Goal: Information Seeking & Learning: Learn about a topic

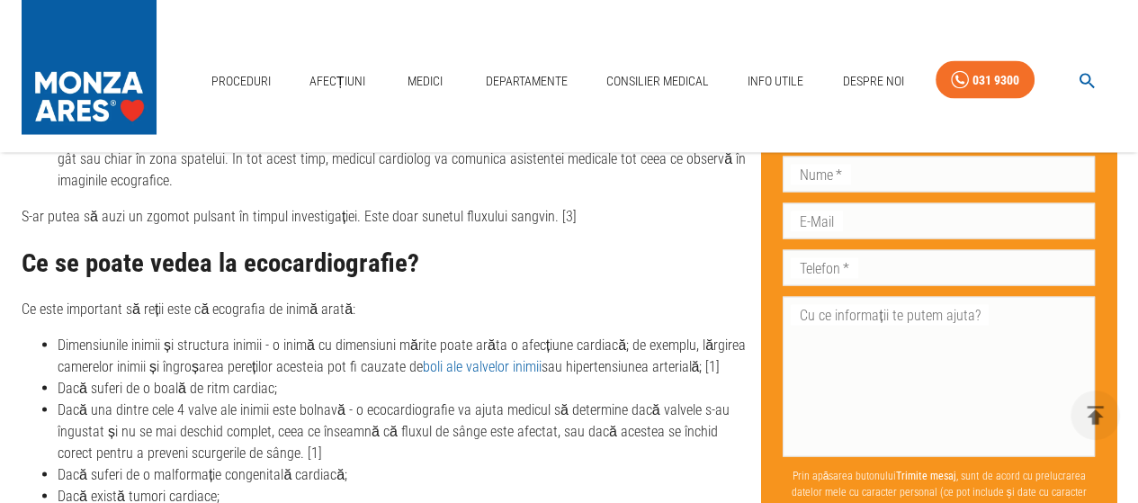
scroll to position [2880, 0]
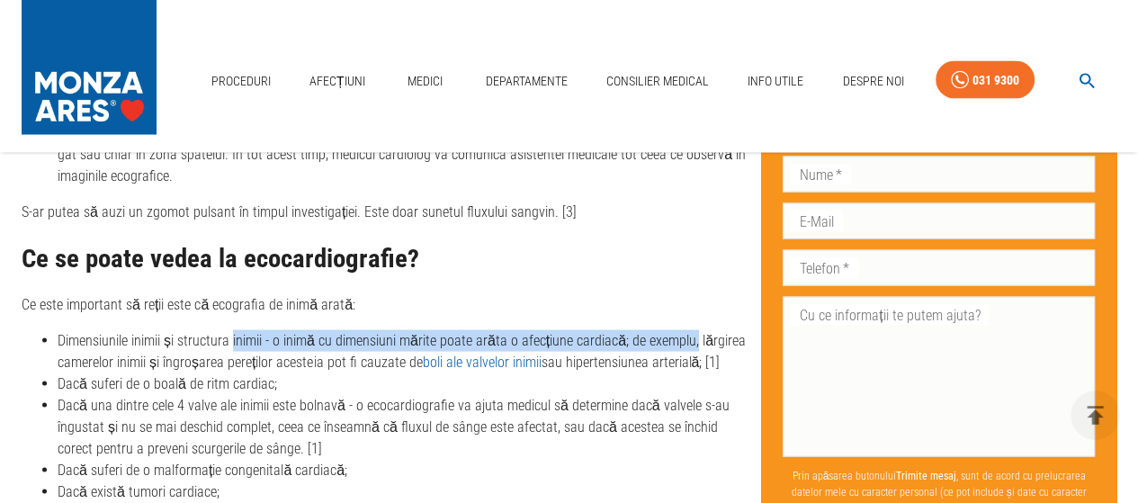
drag, startPoint x: 232, startPoint y: 308, endPoint x: 688, endPoint y: 326, distance: 456.6
click at [688, 330] on li "Dimensiunile inimii și structura inimii - o inimă cu dimensiuni mărite poate ar…" at bounding box center [402, 351] width 689 height 43
drag, startPoint x: 187, startPoint y: 366, endPoint x: 296, endPoint y: 363, distance: 108.9
click at [296, 373] on li "Dacă suferi de o boală de ritm cardiac;" at bounding box center [402, 384] width 689 height 22
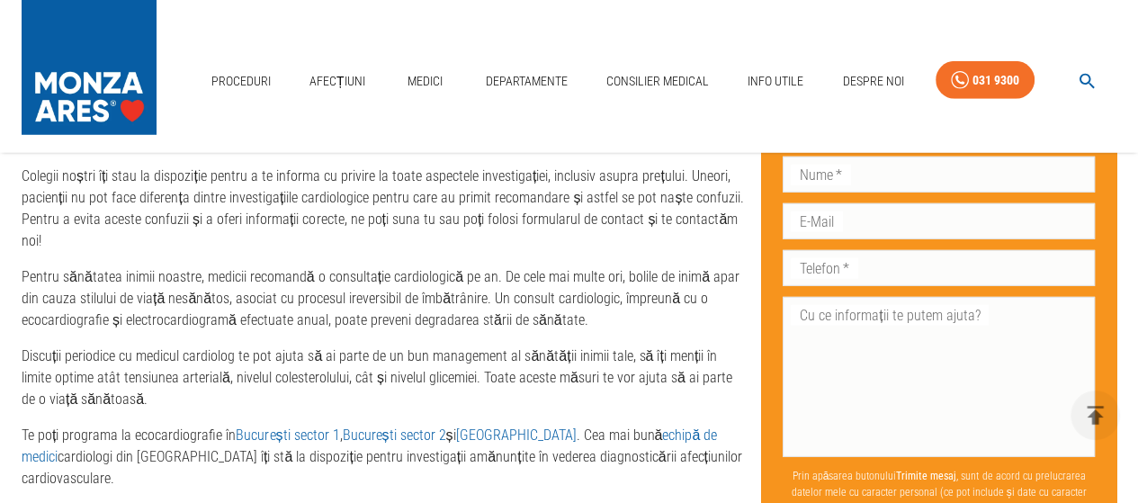
scroll to position [4319, 0]
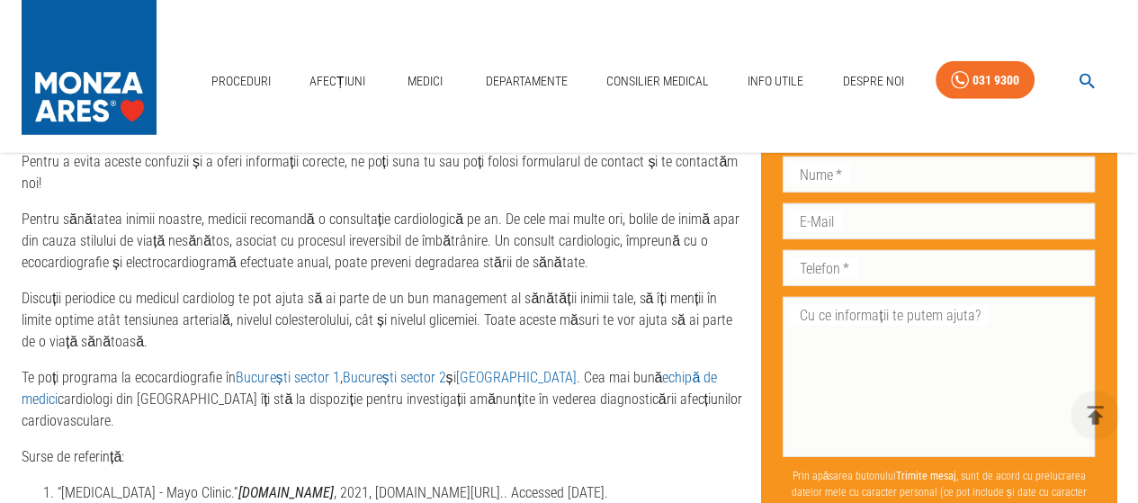
drag, startPoint x: 0, startPoint y: 63, endPoint x: 0, endPoint y: 31, distance: 32.4
click at [0, 59] on div "Proceduri Afecțiuni Medici Departamente Consilier Medical Info Utile Despre Noi…" at bounding box center [569, 76] width 1138 height 153
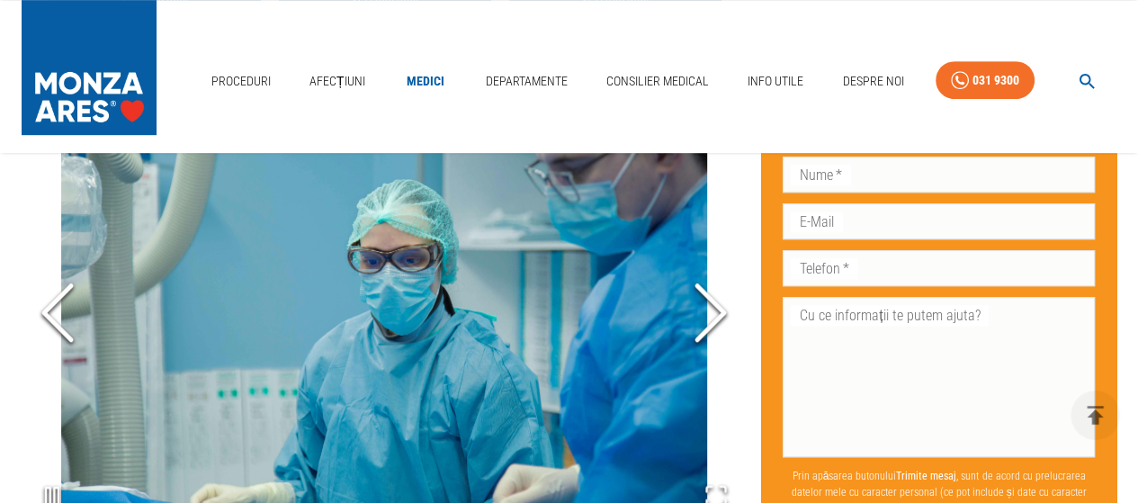
scroll to position [988, 0]
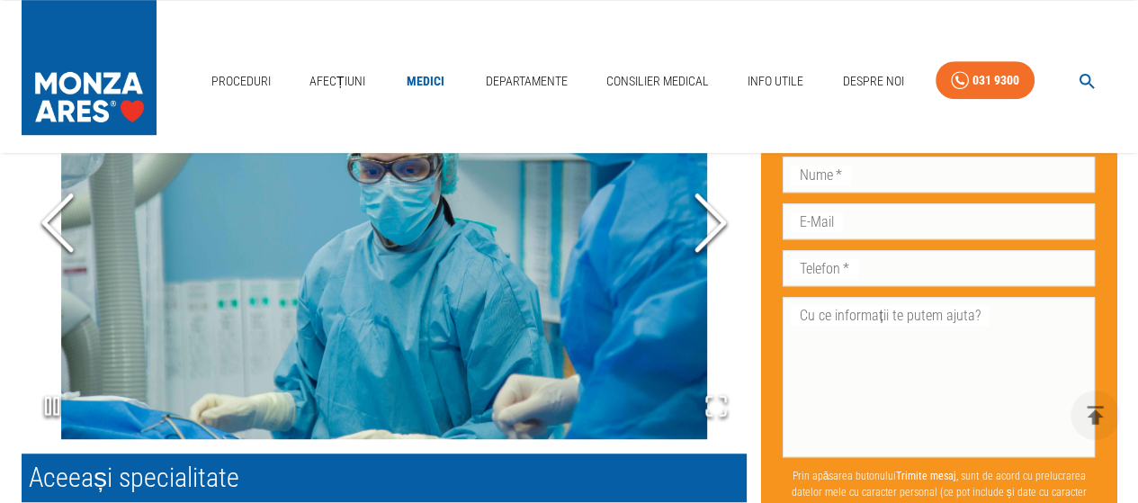
click at [711, 232] on polyline "Next Slide" at bounding box center [710, 222] width 27 height 54
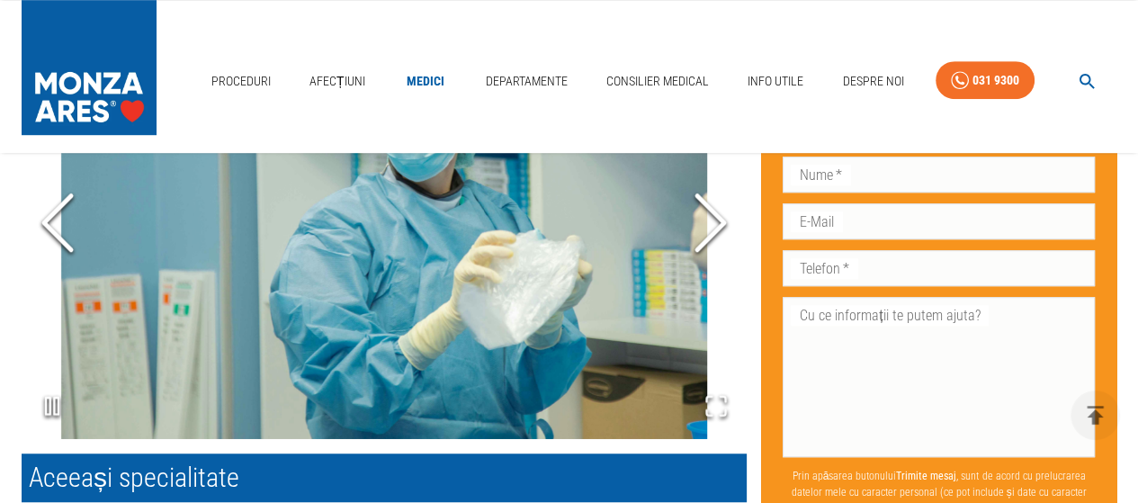
click at [711, 232] on polyline "Next Slide" at bounding box center [710, 222] width 27 height 54
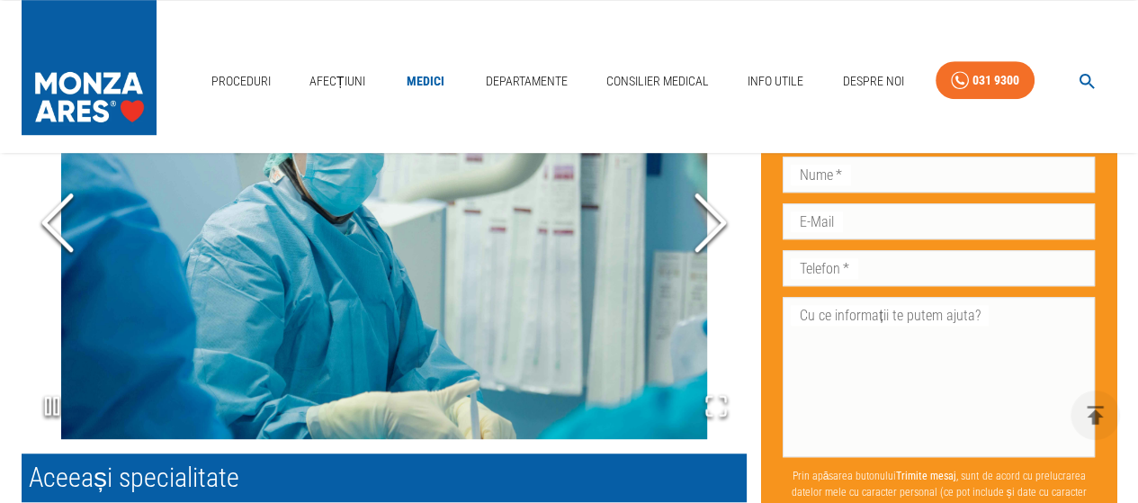
click at [710, 232] on icon "Next Slide" at bounding box center [711, 222] width 54 height 108
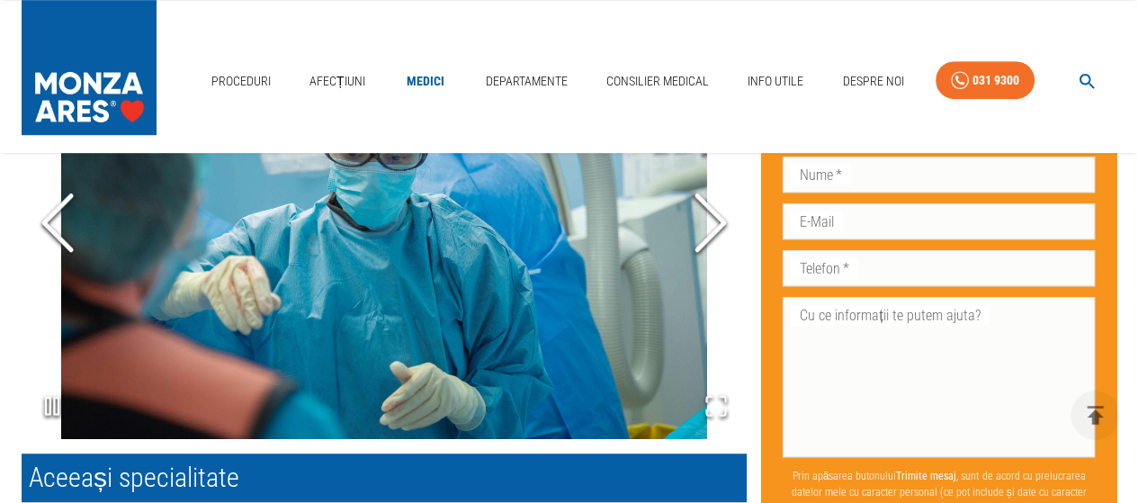
click at [710, 232] on icon "Next Slide" at bounding box center [711, 222] width 54 height 108
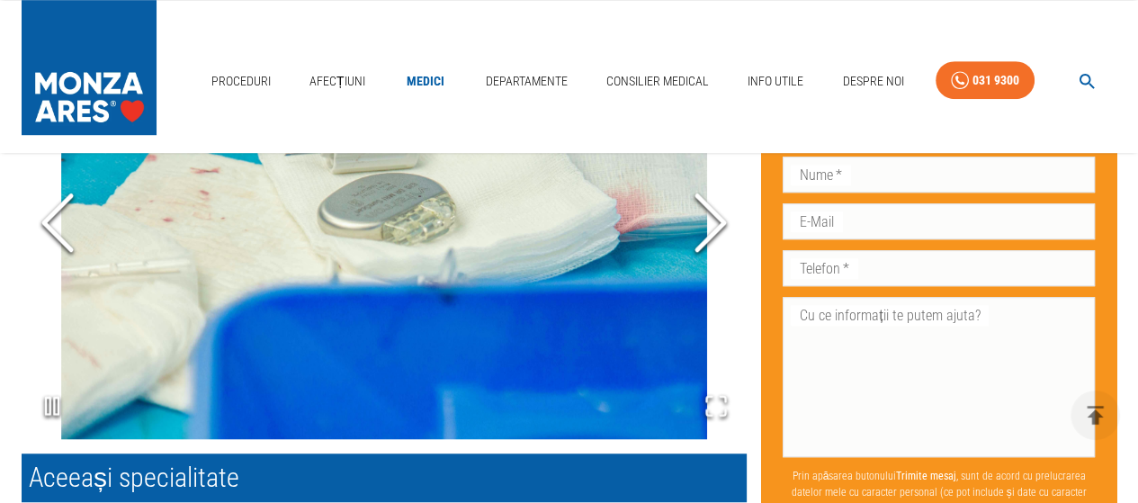
click at [710, 232] on icon "Next Slide" at bounding box center [711, 222] width 54 height 108
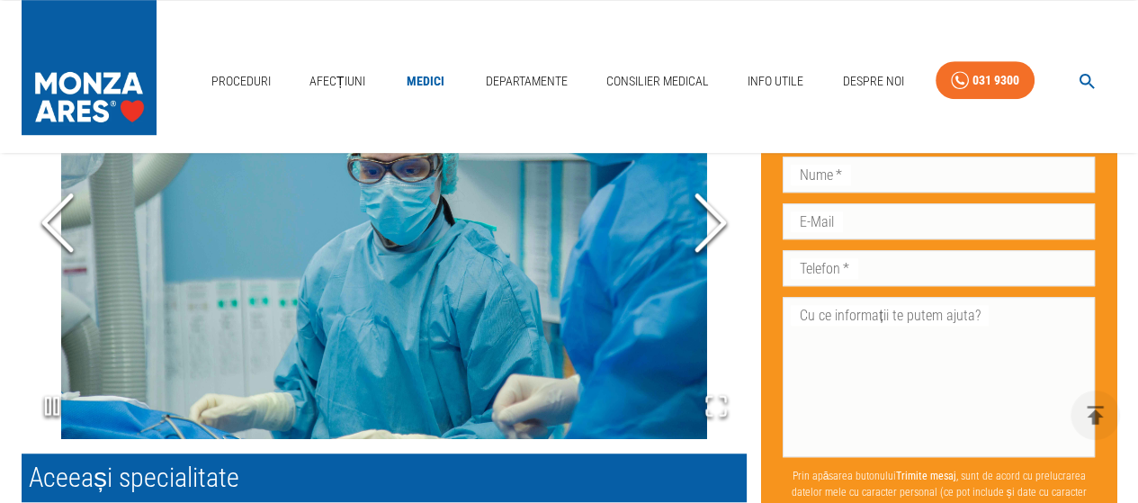
click at [710, 232] on icon "Next Slide" at bounding box center [711, 222] width 54 height 108
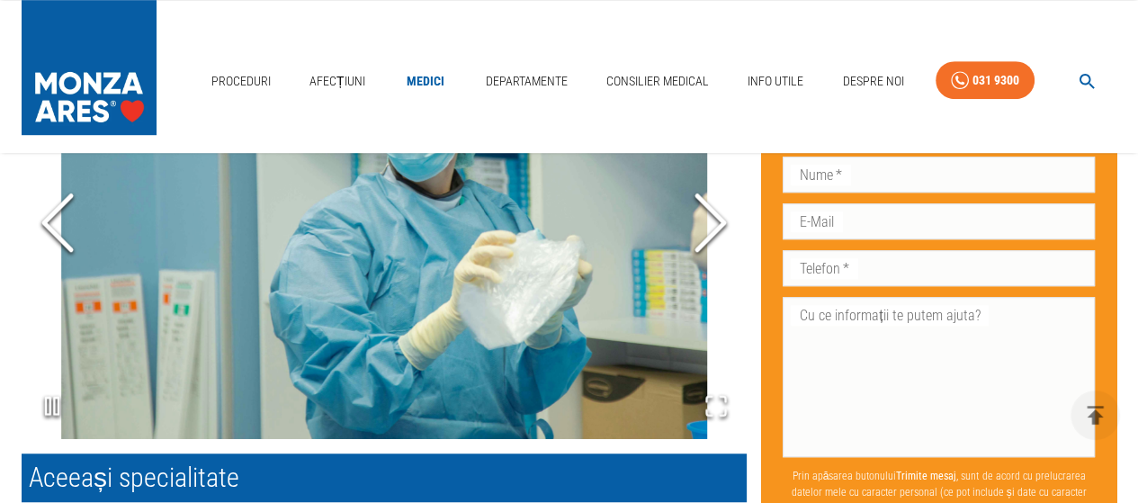
click at [710, 232] on icon "Next Slide" at bounding box center [711, 222] width 54 height 108
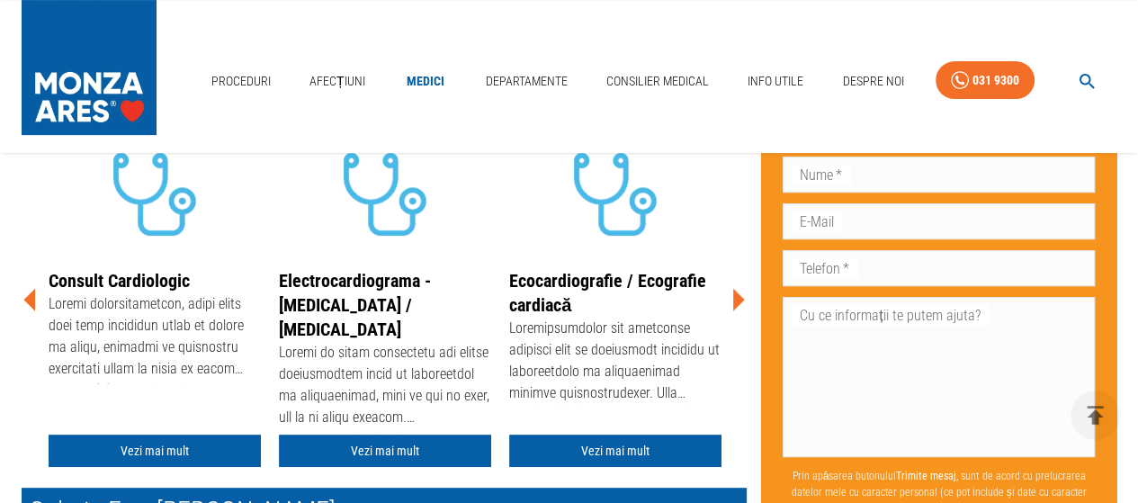
scroll to position [448, 0]
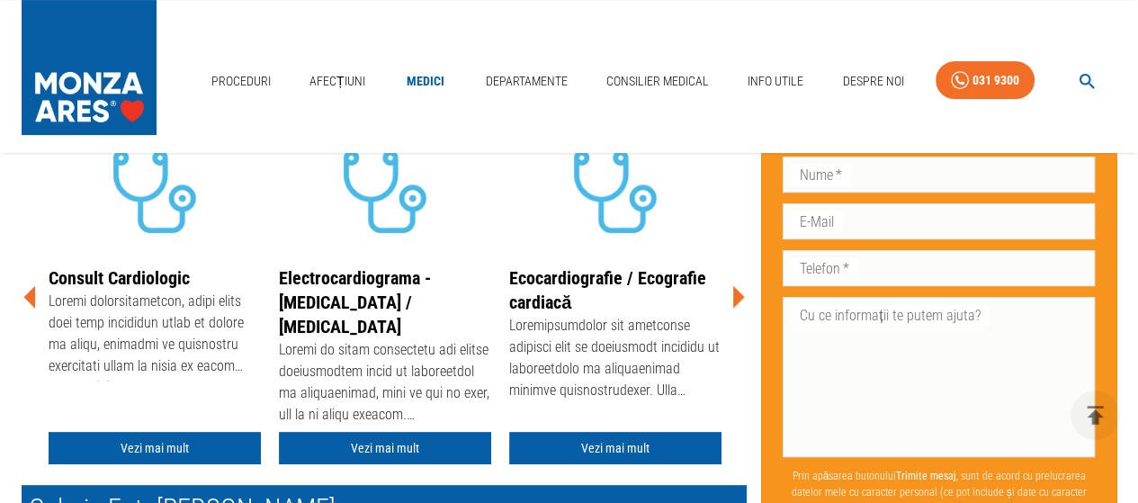
click at [725, 292] on icon at bounding box center [738, 297] width 54 height 54
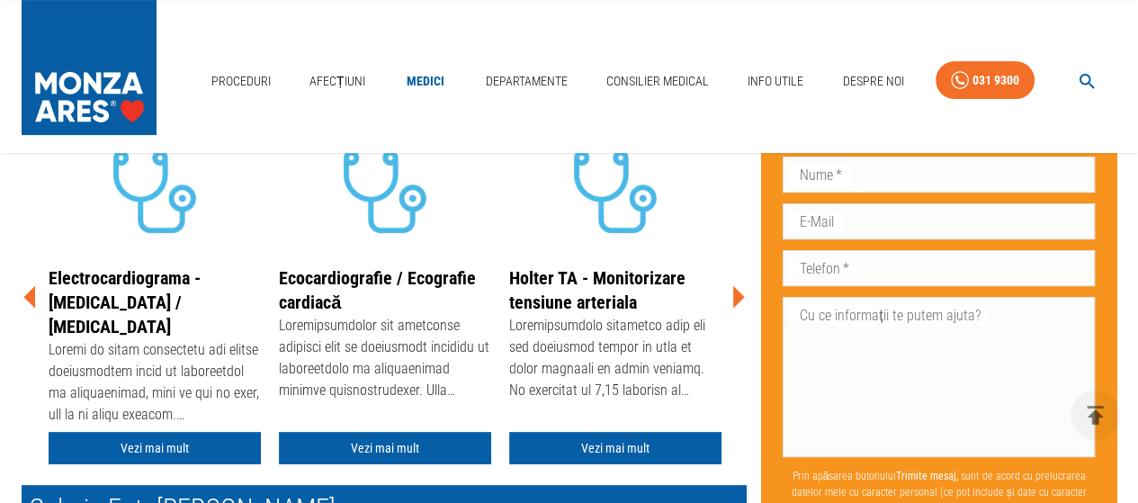
click at [727, 292] on icon at bounding box center [738, 297] width 54 height 54
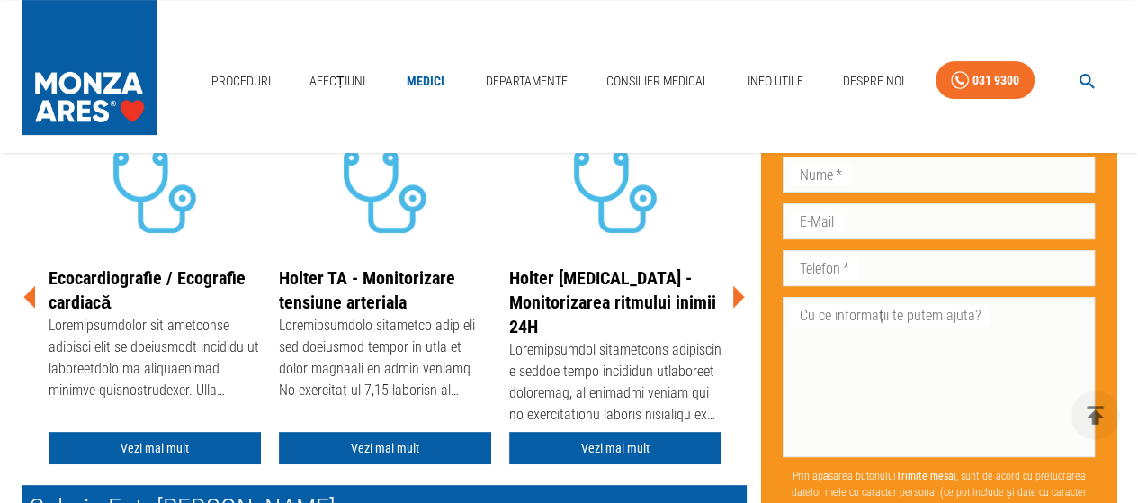
click at [725, 292] on icon at bounding box center [738, 297] width 54 height 54
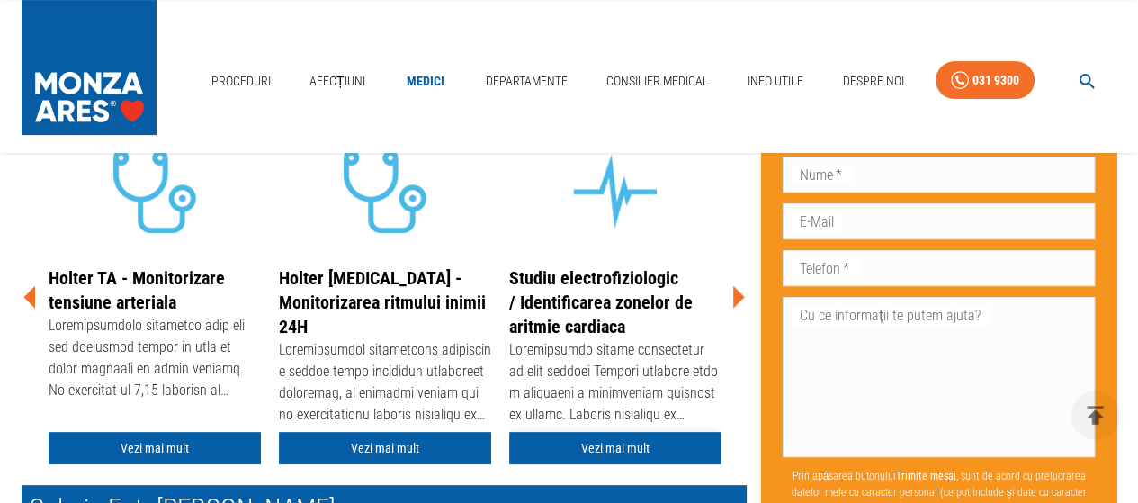
click at [618, 445] on link "Vezi mai mult" at bounding box center [615, 448] width 212 height 33
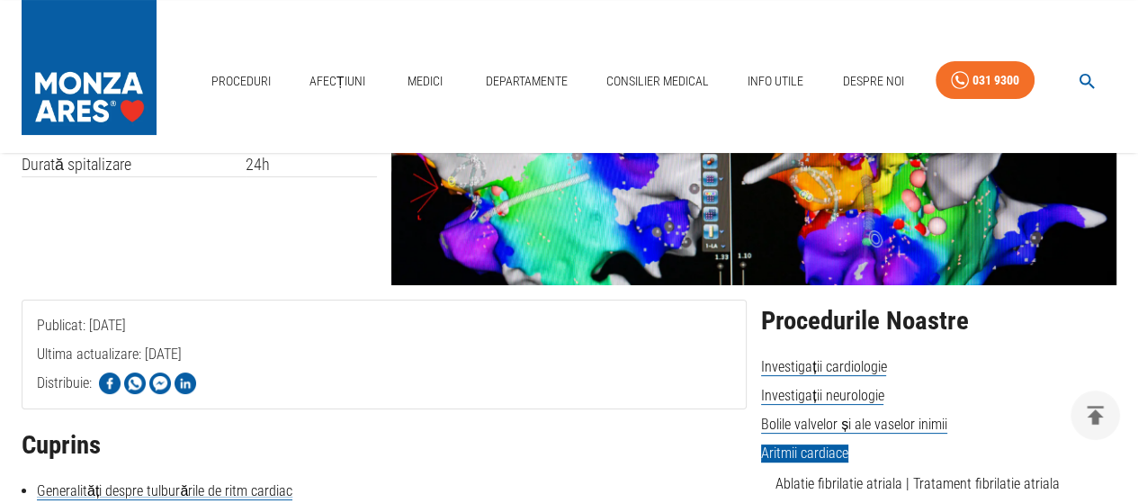
scroll to position [270, 0]
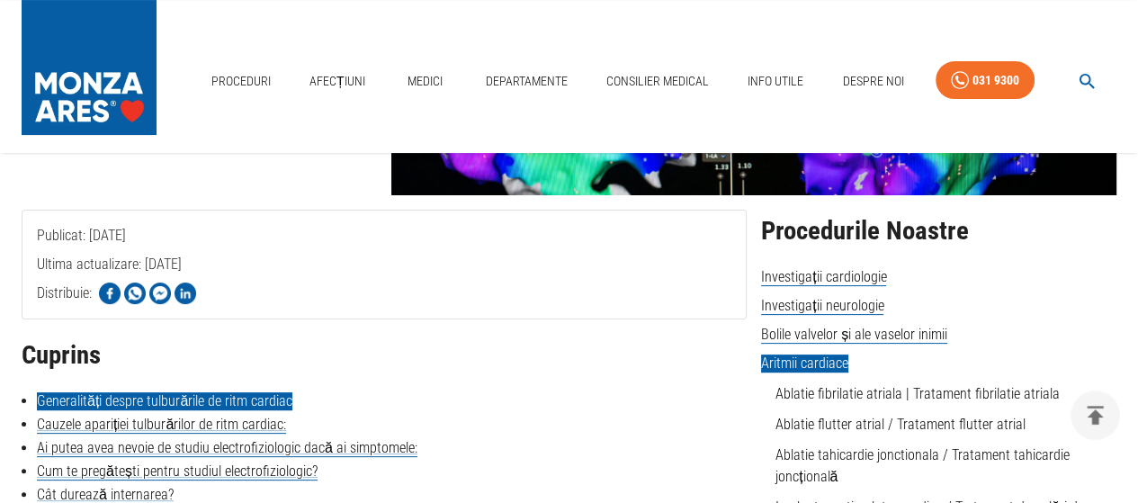
click at [261, 399] on link "Generalități despre tulburările de ritm cardiac" at bounding box center [165, 401] width 256 height 18
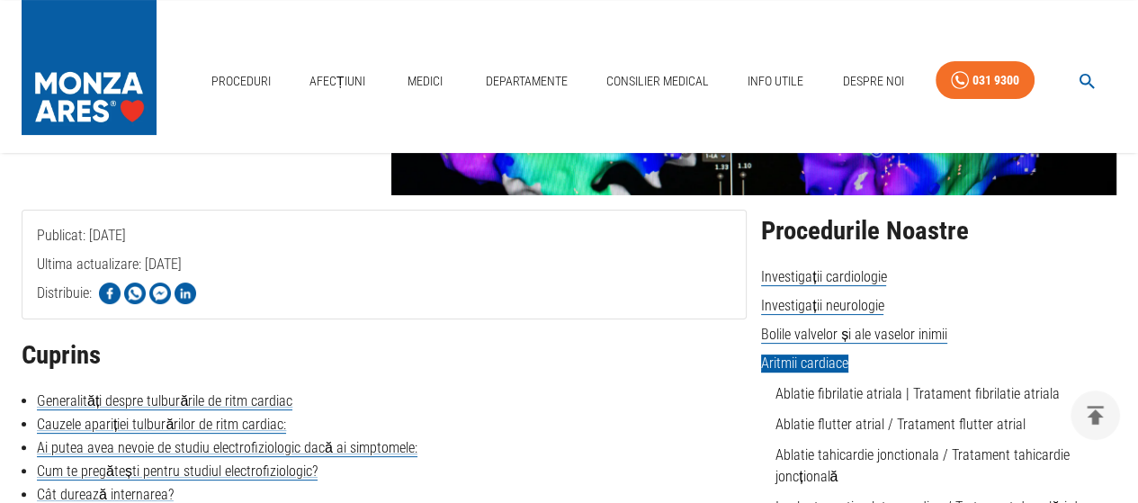
scroll to position [799, 0]
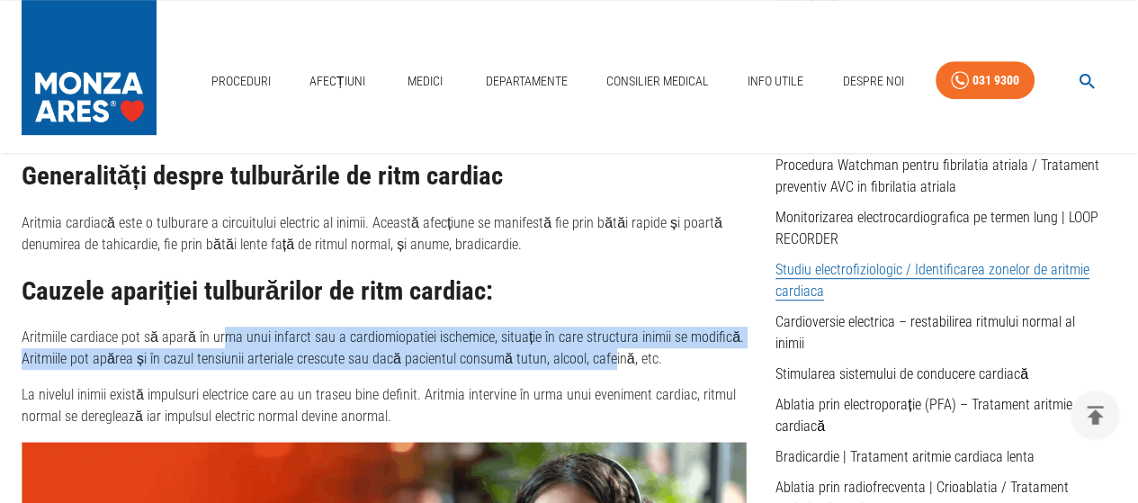
drag, startPoint x: 219, startPoint y: 341, endPoint x: 602, endPoint y: 357, distance: 383.7
click at [602, 357] on p "Aritmiile cardiace pot să apară în urma unui infarct sau a cardiomiopatiei isch…" at bounding box center [384, 348] width 725 height 43
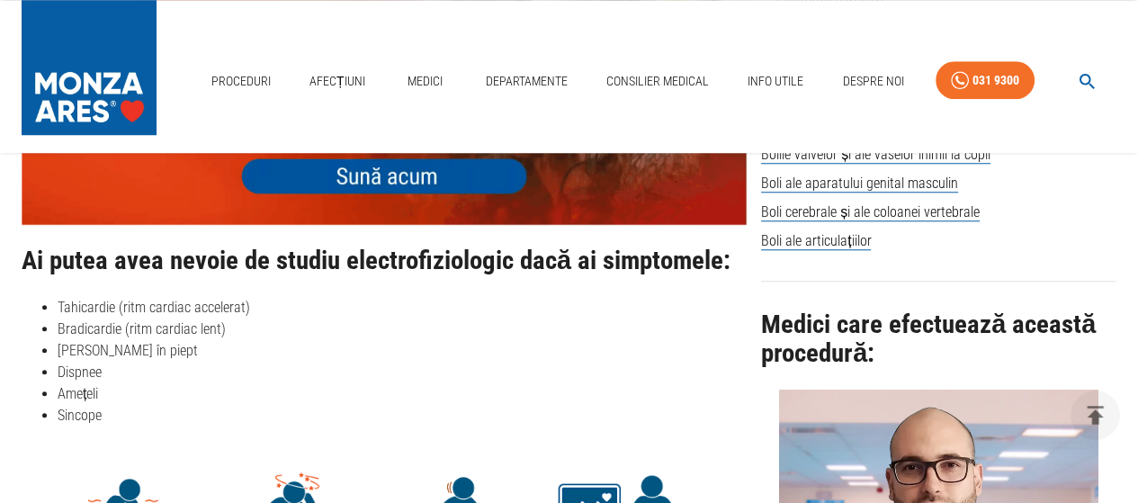
scroll to position [1339, 0]
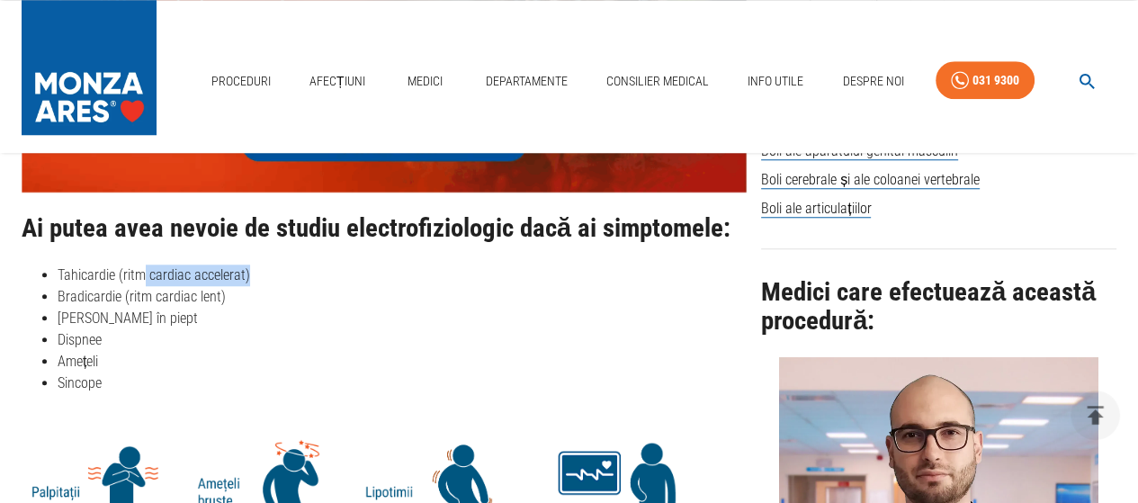
drag, startPoint x: 143, startPoint y: 274, endPoint x: 356, endPoint y: 278, distance: 213.3
click at [265, 273] on li "Tahicardie (ritm cardiac accelerat)" at bounding box center [402, 276] width 689 height 22
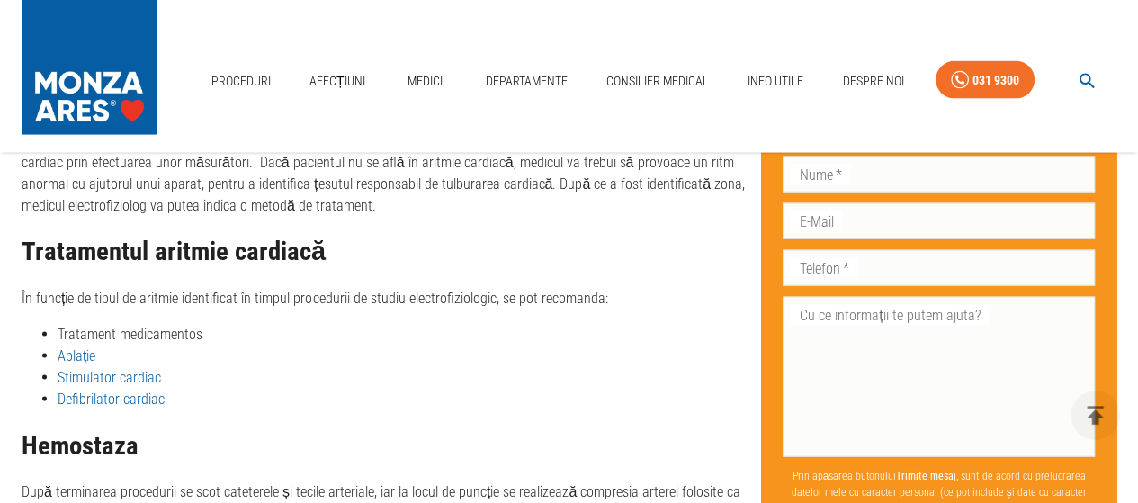
scroll to position [3229, 0]
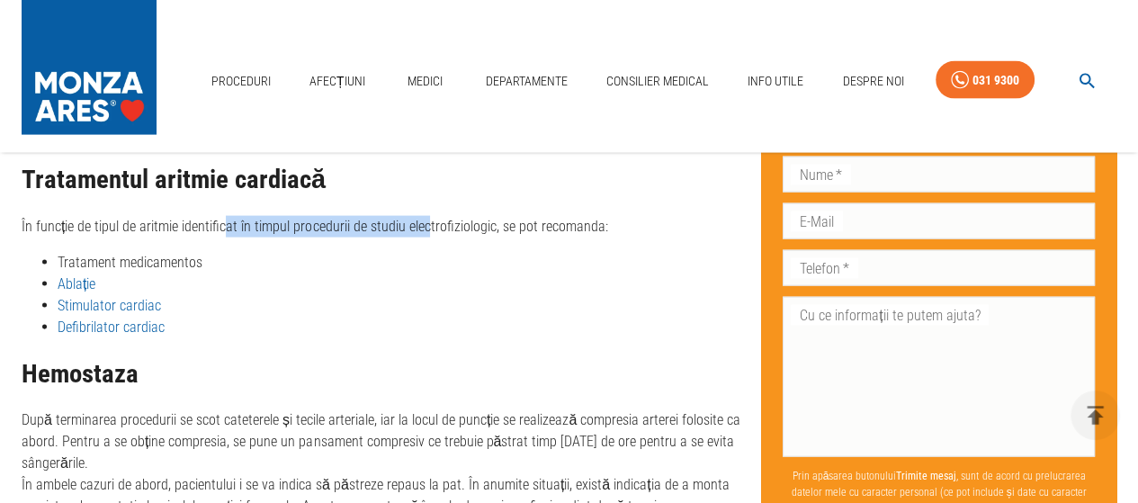
drag, startPoint x: 221, startPoint y: 227, endPoint x: 425, endPoint y: 233, distance: 203.5
click at [425, 233] on p "În funcție de tipul de aritmie identificat în timpul procedurii de studiu elect…" at bounding box center [384, 227] width 725 height 22
click at [156, 265] on li "Tratament medicamentos" at bounding box center [402, 263] width 689 height 22
drag, startPoint x: 205, startPoint y: 226, endPoint x: 462, endPoint y: 220, distance: 256.5
click at [462, 220] on p "În funcție de tipul de aritmie identificat în timpul procedurii de studiu elect…" at bounding box center [384, 227] width 725 height 22
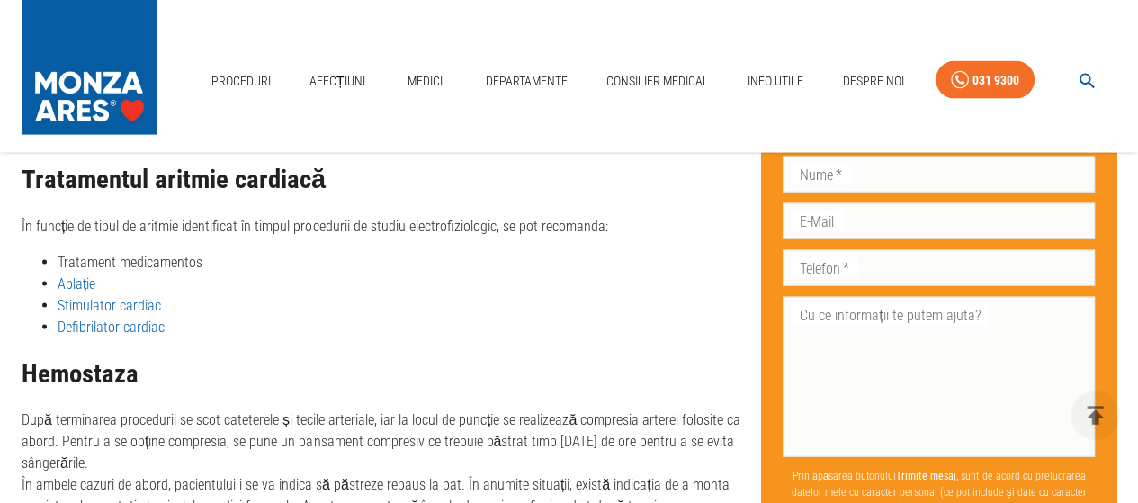
click at [284, 256] on li "Tratament medicamentos" at bounding box center [402, 263] width 689 height 22
click at [130, 291] on li "Ablație" at bounding box center [402, 285] width 689 height 22
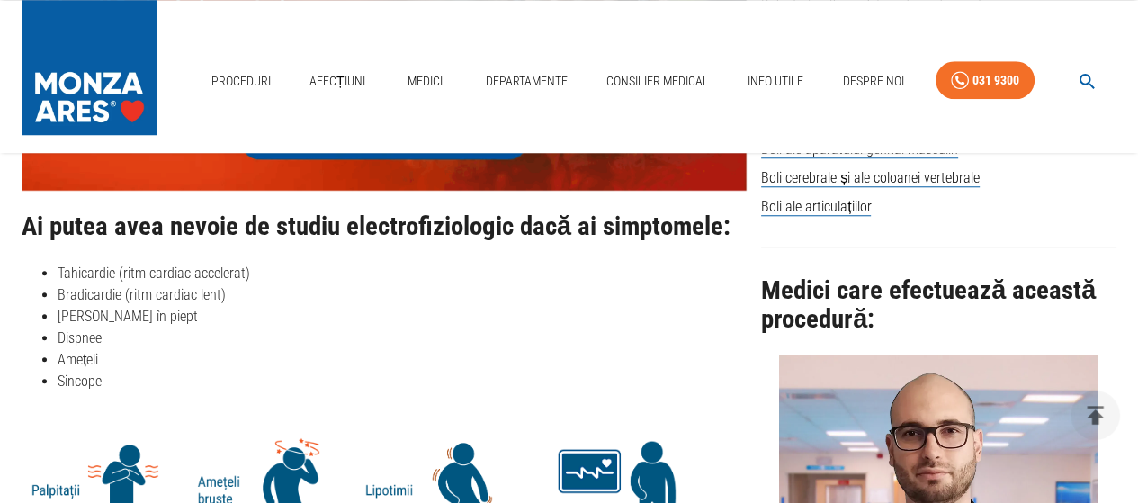
scroll to position [1519, 0]
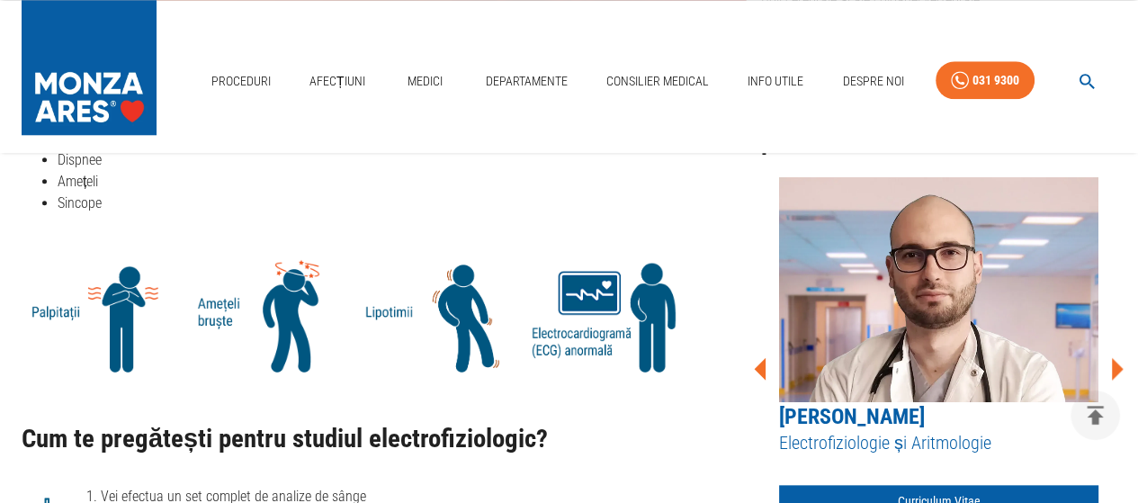
click at [400, 190] on li "Amețeli" at bounding box center [402, 182] width 689 height 22
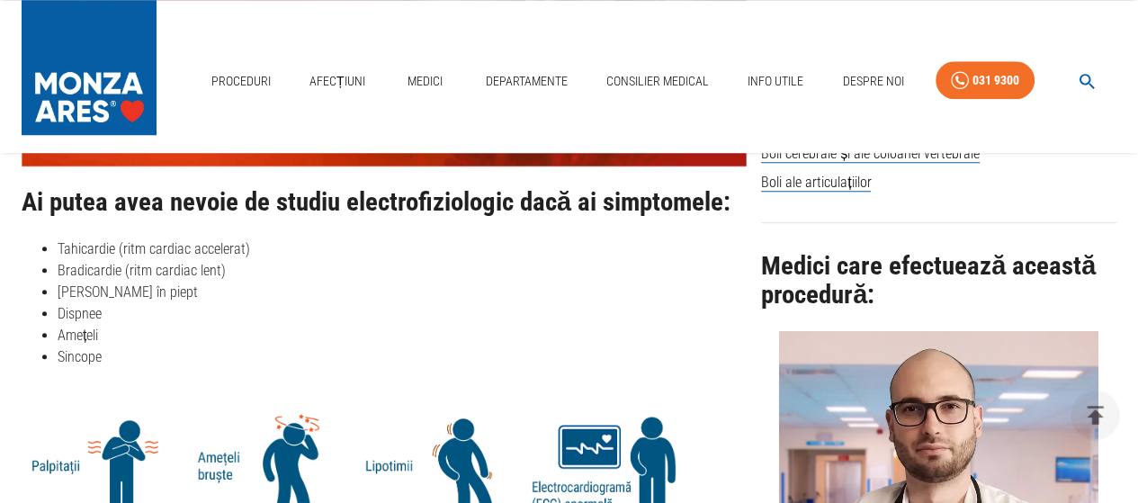
scroll to position [1339, 0]
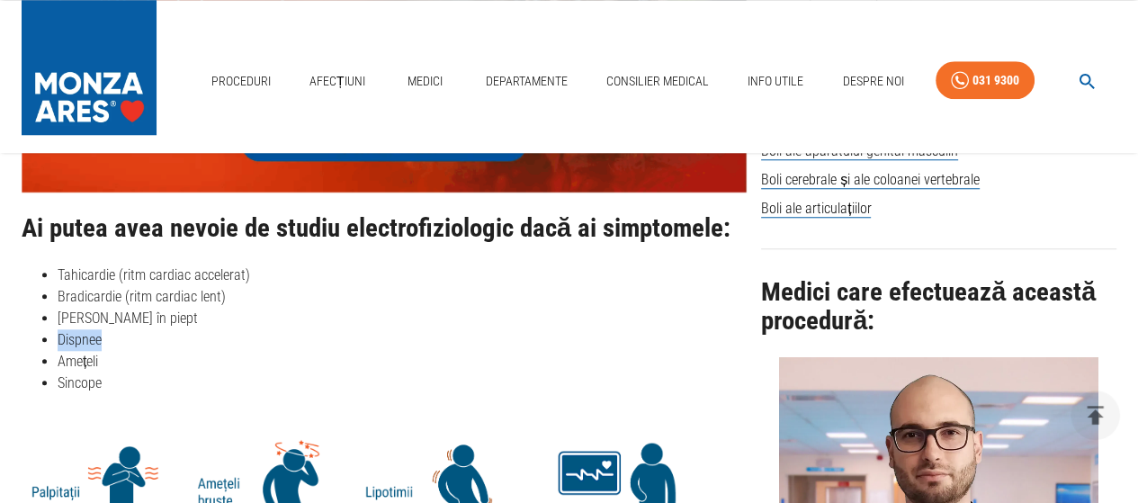
drag, startPoint x: 108, startPoint y: 341, endPoint x: 60, endPoint y: 339, distance: 47.7
click at [60, 339] on li "Dispnee" at bounding box center [402, 340] width 689 height 22
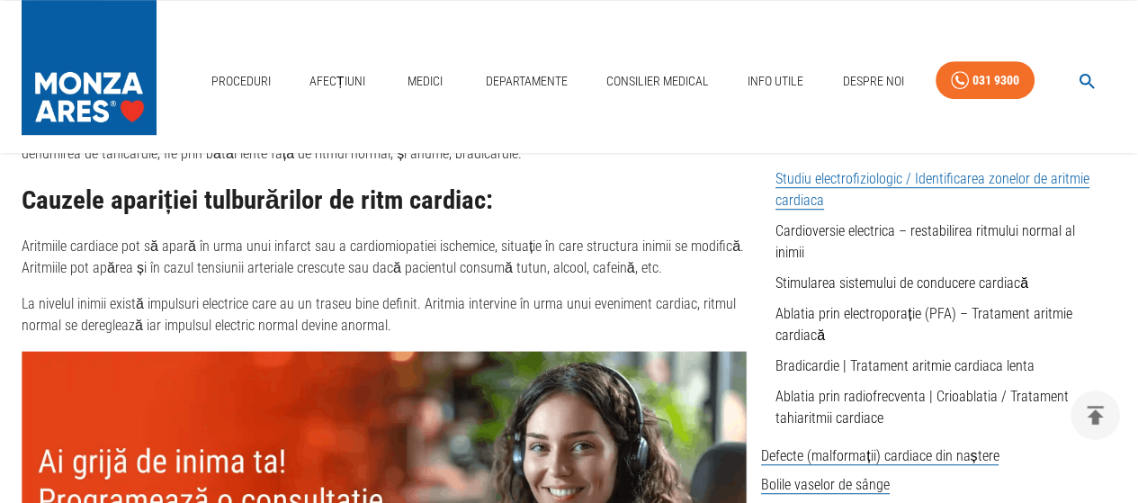
scroll to position [889, 0]
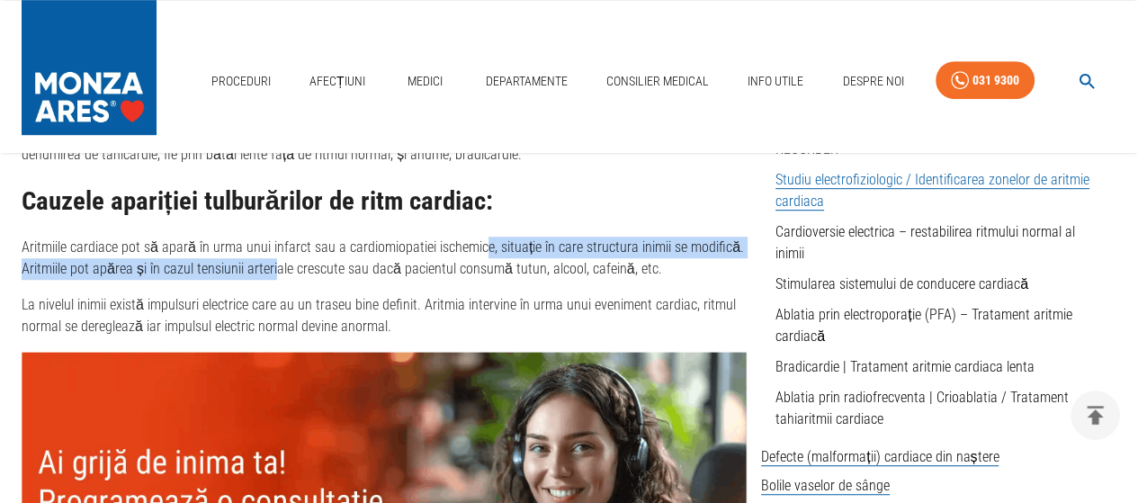
drag, startPoint x: 476, startPoint y: 247, endPoint x: 274, endPoint y: 263, distance: 203.1
click at [274, 263] on p "Aritmiile cardiace pot să apară în urma unui infarct sau a cardiomiopatiei isch…" at bounding box center [384, 258] width 725 height 43
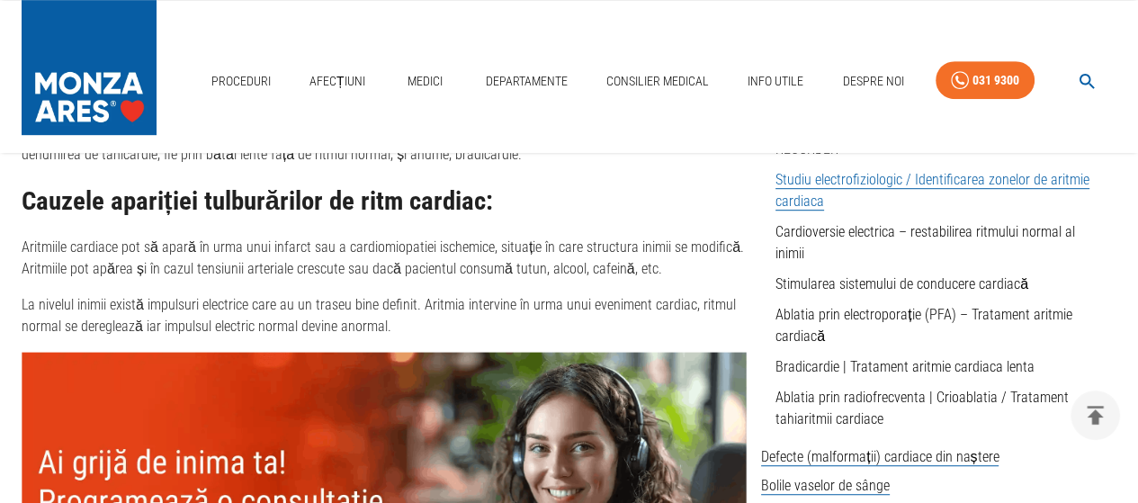
click at [324, 271] on p "Aritmiile cardiace pot să apară în urma unui infarct sau a cardiomiopatiei isch…" at bounding box center [384, 258] width 725 height 43
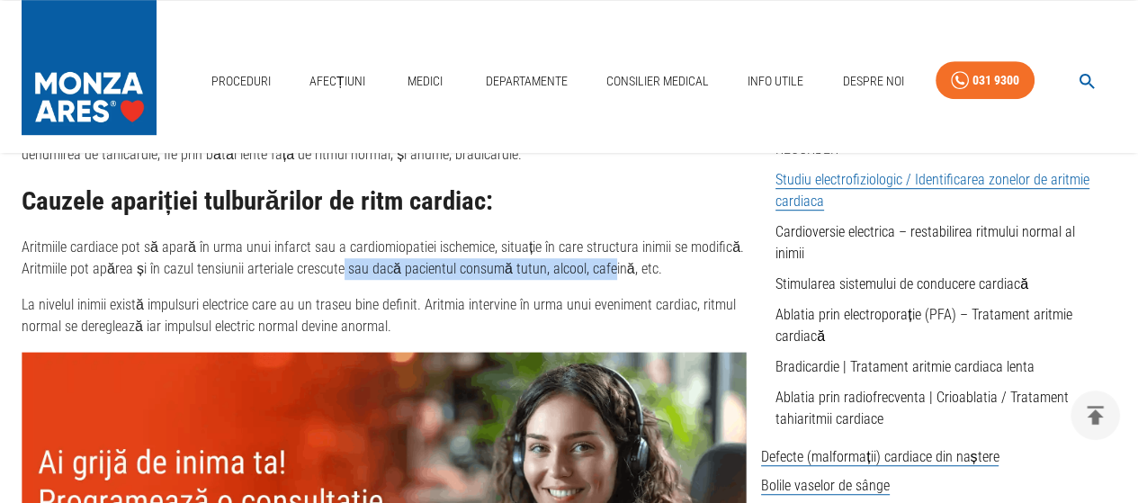
drag, startPoint x: 339, startPoint y: 265, endPoint x: 604, endPoint y: 273, distance: 264.7
click at [604, 273] on p "Aritmiile cardiace pot să apară în urma unui infarct sau a cardiomiopatiei isch…" at bounding box center [384, 258] width 725 height 43
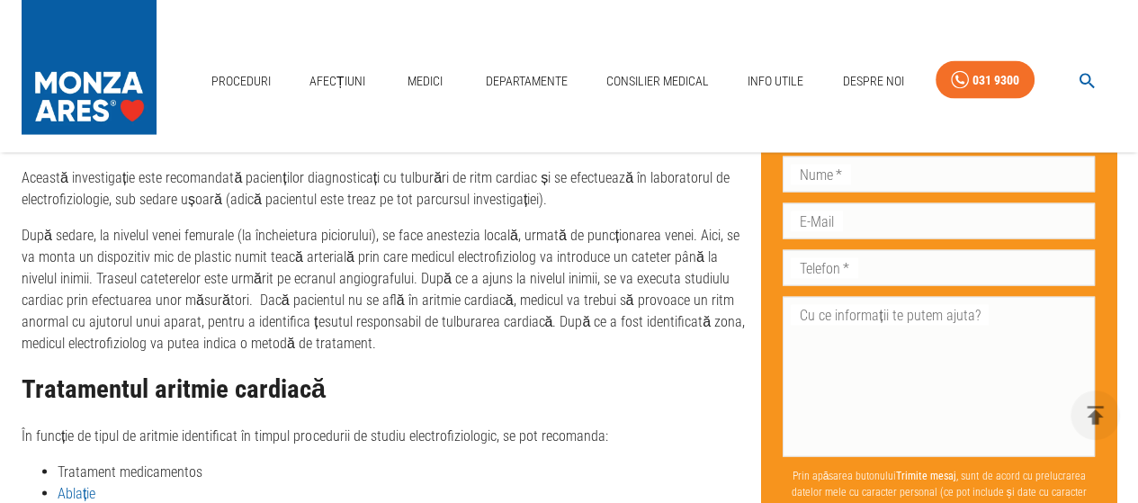
scroll to position [3139, 0]
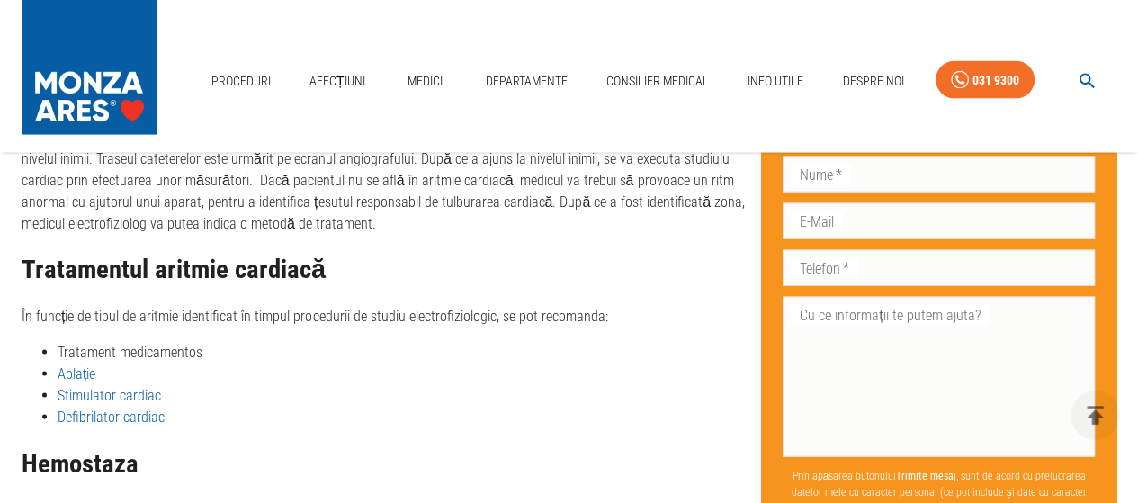
click at [84, 393] on link "Stimulator cardiac" at bounding box center [109, 395] width 103 height 17
click at [457, 385] on li "Stimulator cardiac" at bounding box center [402, 396] width 689 height 22
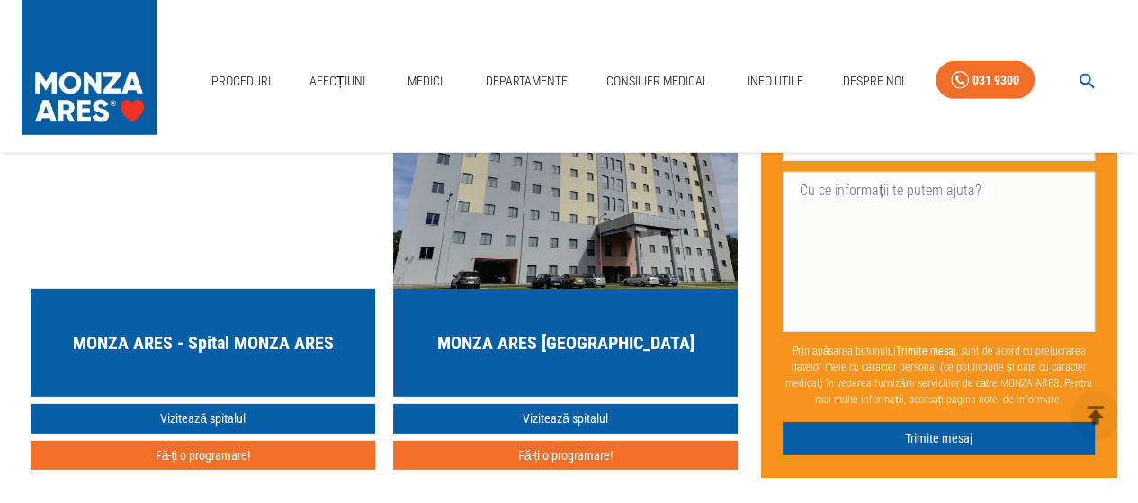
scroll to position [4489, 0]
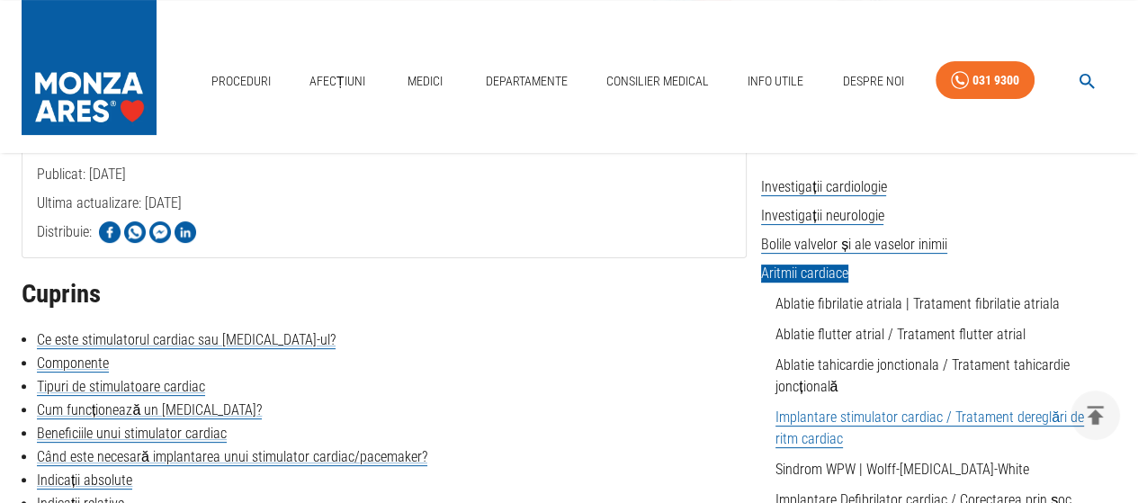
scroll to position [450, 0]
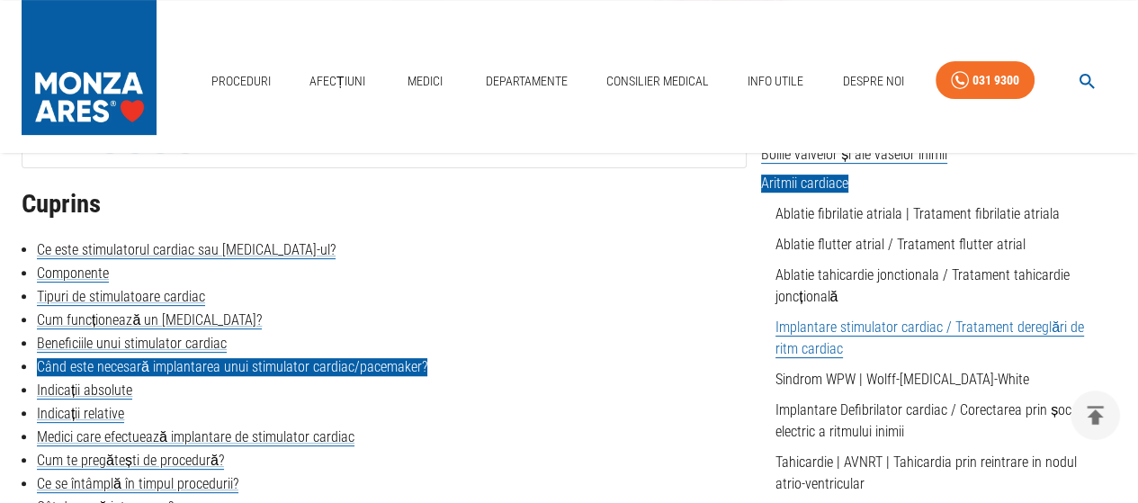
click at [253, 363] on link "Când este necesară implantarea unui stimulator cardiac/pacemaker?" at bounding box center [232, 367] width 391 height 18
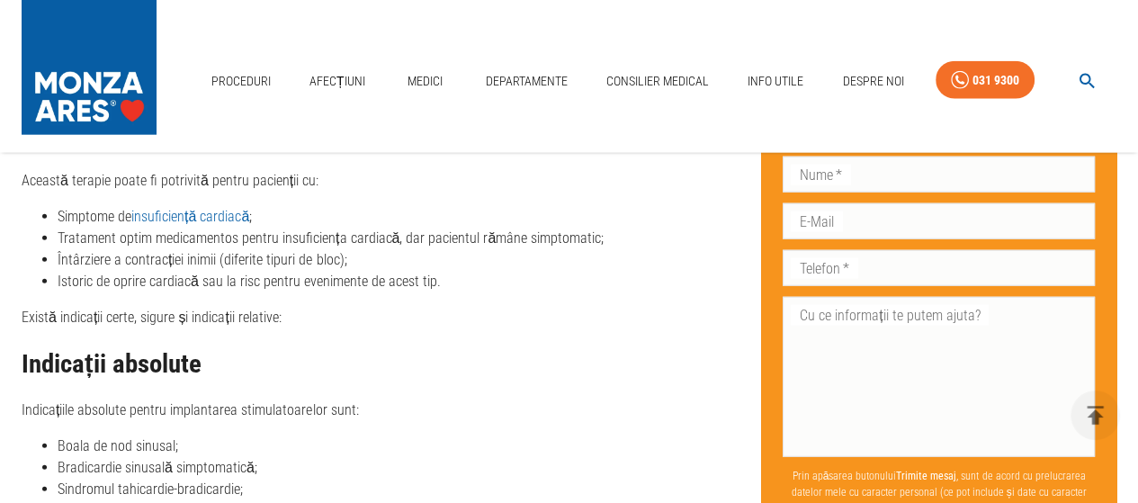
scroll to position [3942, 0]
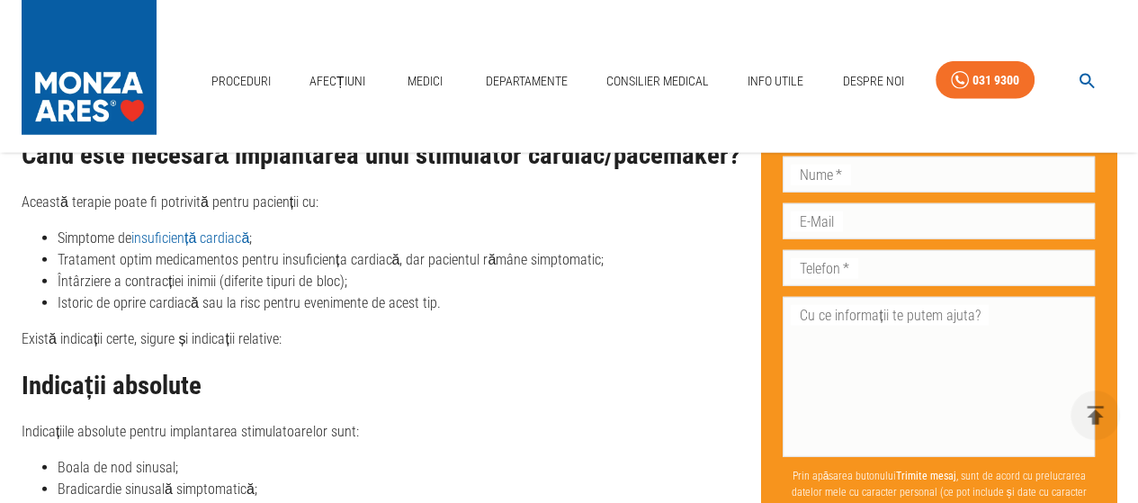
drag, startPoint x: 99, startPoint y: 218, endPoint x: 328, endPoint y: 262, distance: 232.8
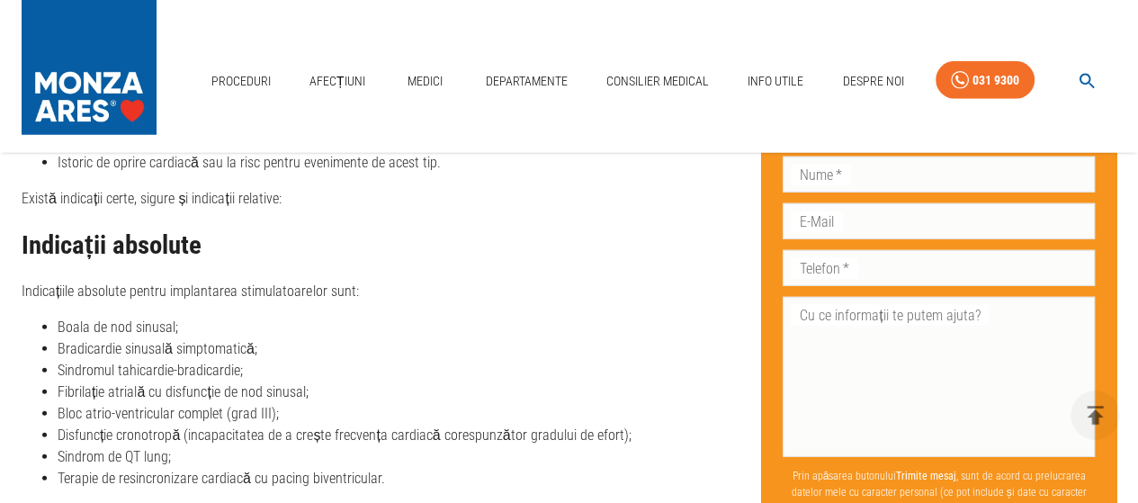
scroll to position [4122, 0]
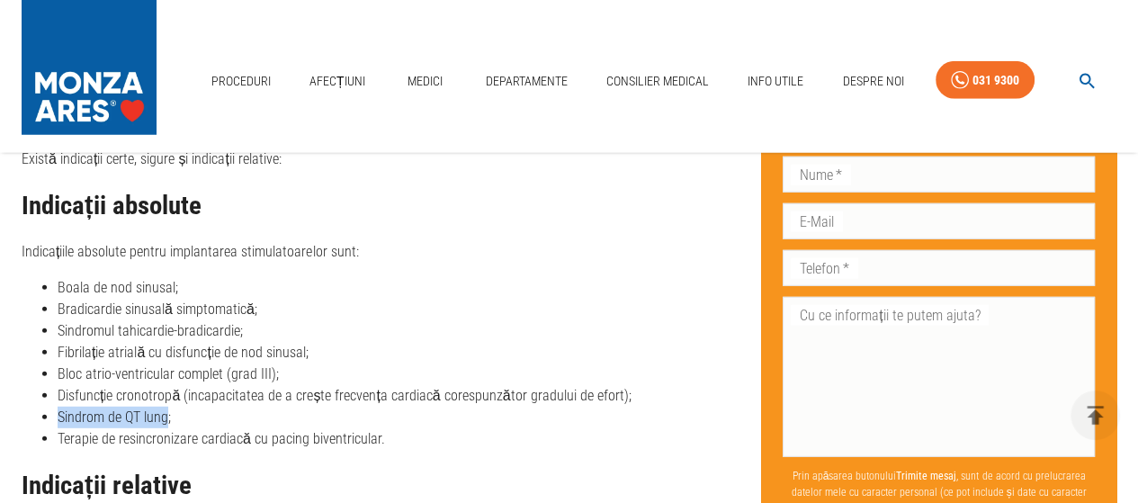
drag, startPoint x: 165, startPoint y: 439, endPoint x: 56, endPoint y: 428, distance: 109.4
click at [56, 428] on ul "Boala de nod sinusal; Bradicardie sinusală simptomatică; Sindromul tahicardie-b…" at bounding box center [384, 363] width 725 height 173
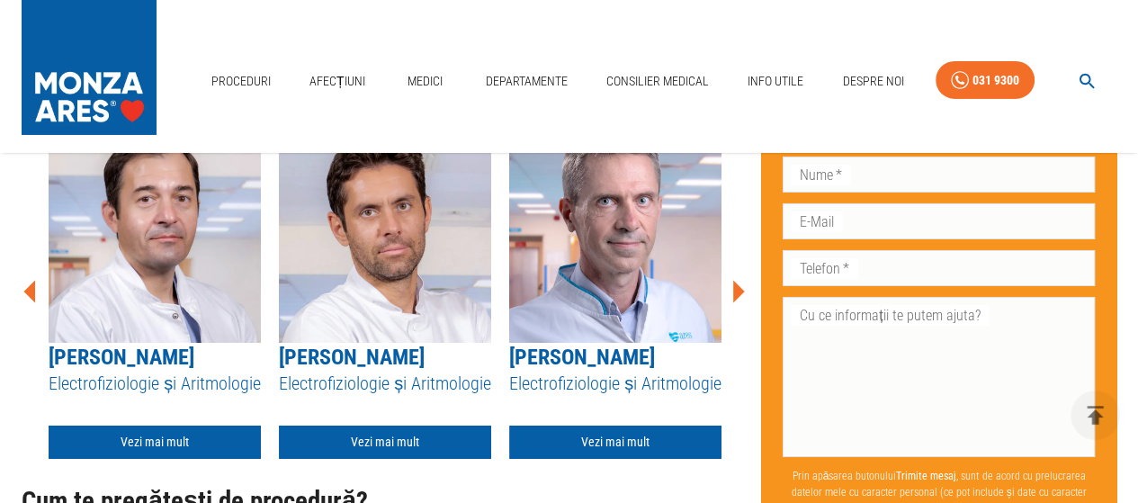
scroll to position [5292, 0]
